Goal: Information Seeking & Learning: Learn about a topic

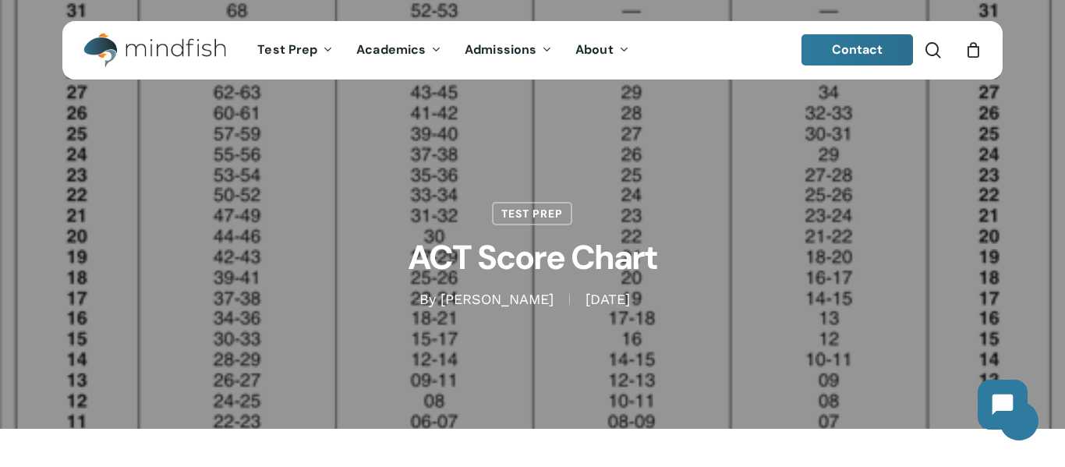
click at [519, 225] on h1 "ACT Score Chart" at bounding box center [532, 257] width 779 height 65
click at [516, 220] on link "Test Prep" at bounding box center [532, 211] width 80 height 23
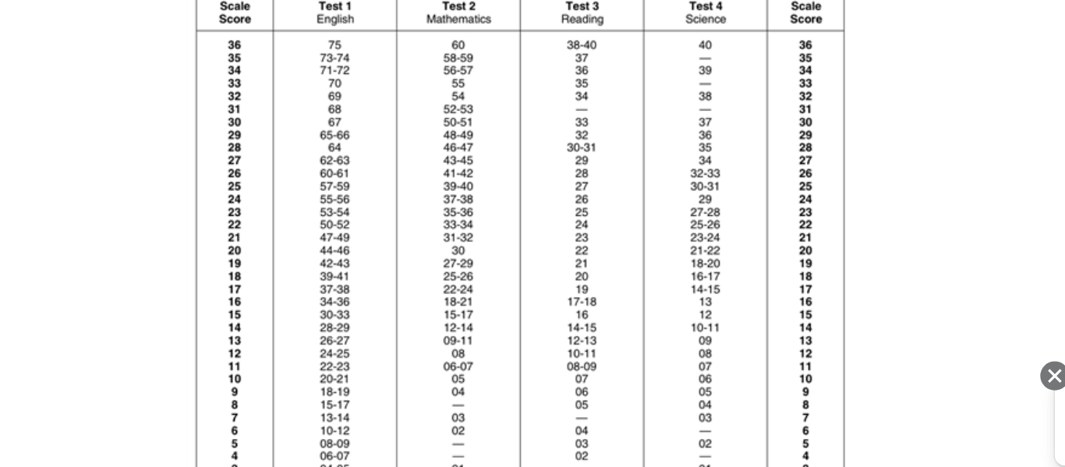
scroll to position [567, 0]
